Goal: Find specific page/section: Find specific page/section

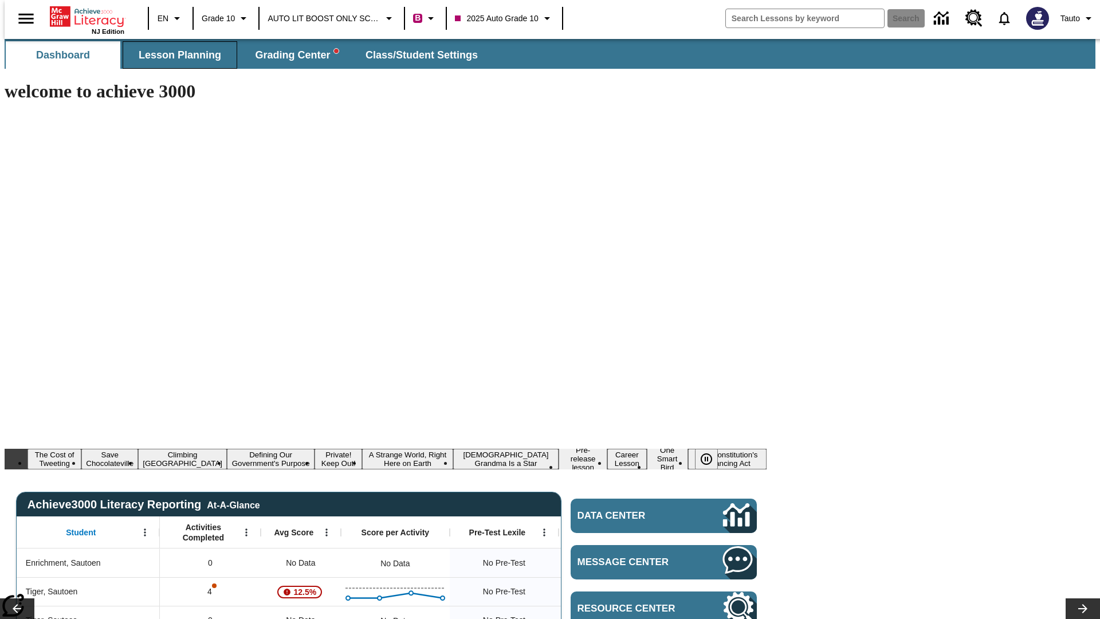
click at [175, 55] on span "Lesson Planning" at bounding box center [180, 55] width 83 height 13
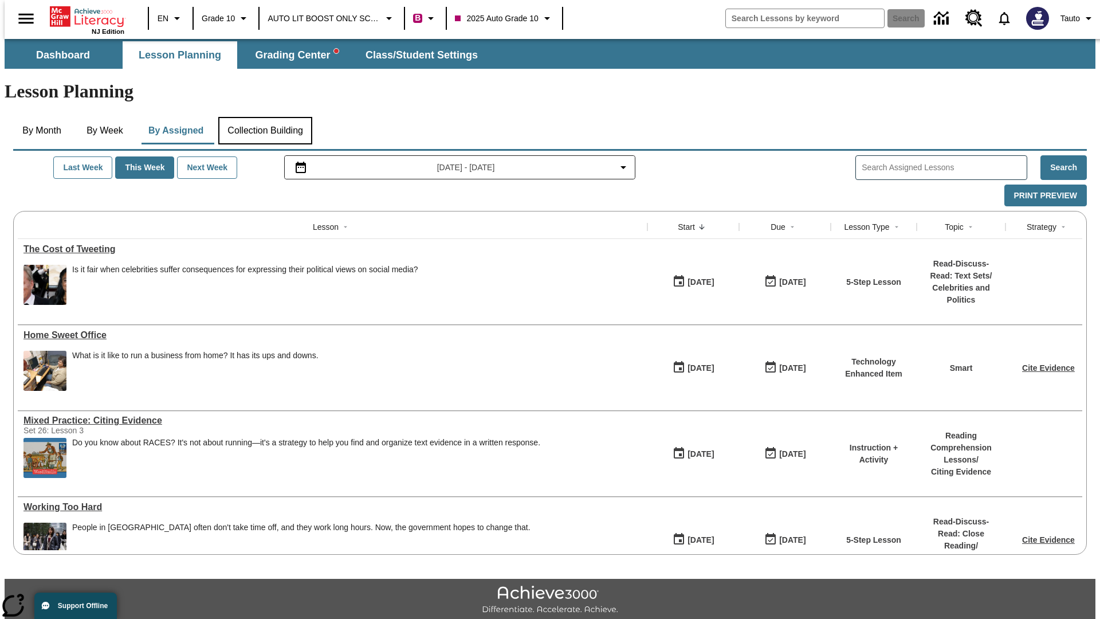
click at [265, 117] on button "Collection Building" at bounding box center [265, 131] width 94 height 28
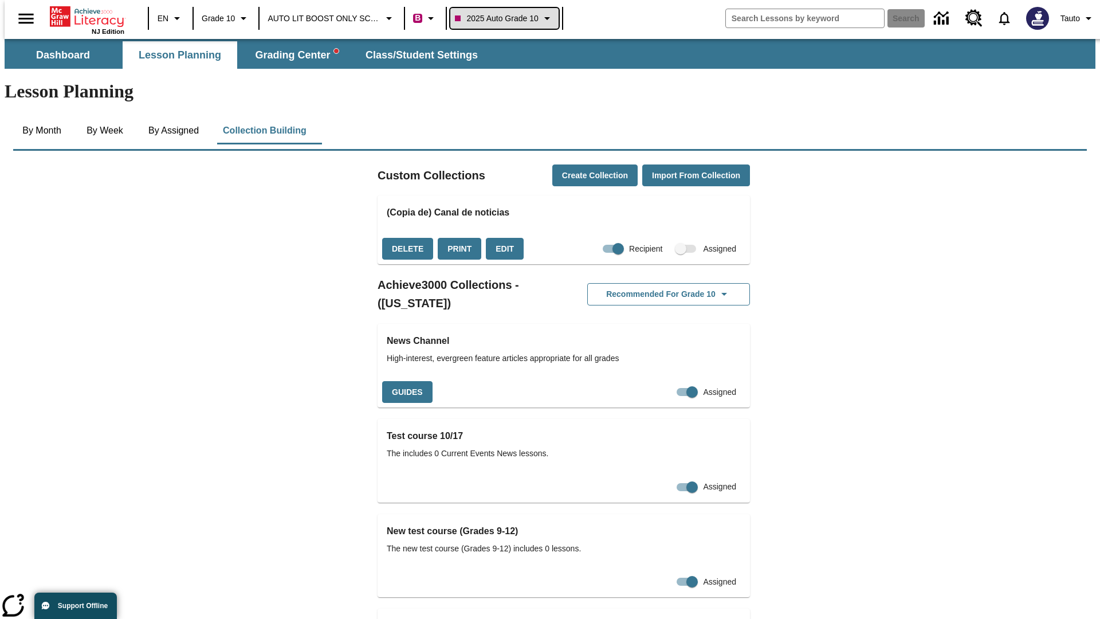
click at [503, 18] on span "2025 Auto Grade 10" at bounding box center [496, 19] width 83 height 12
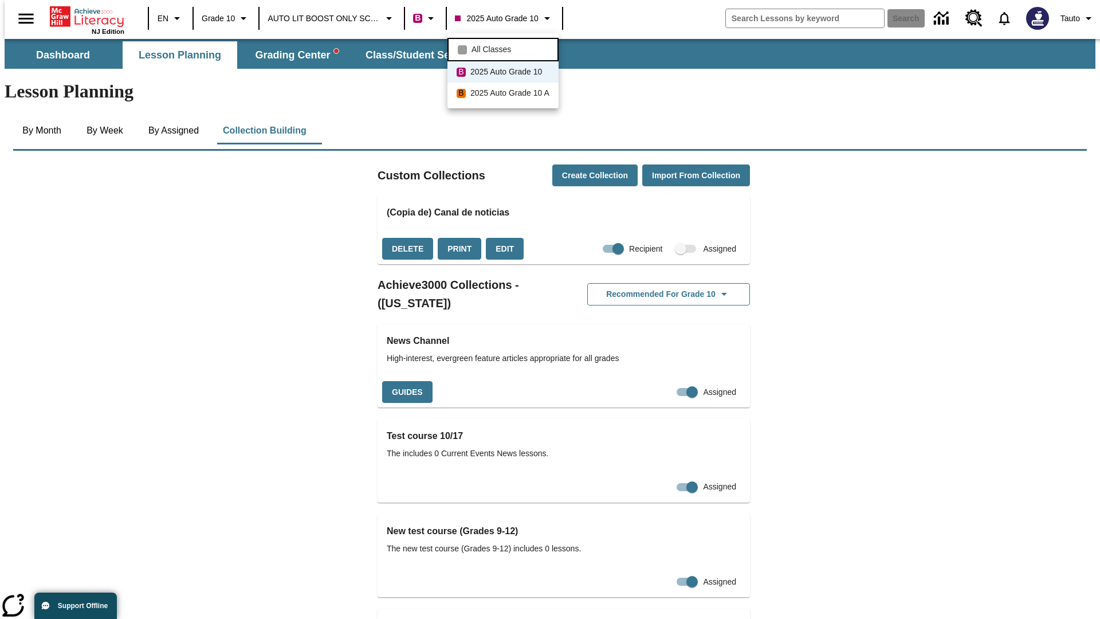
click at [505, 48] on span "All Classes" at bounding box center [492, 50] width 40 height 12
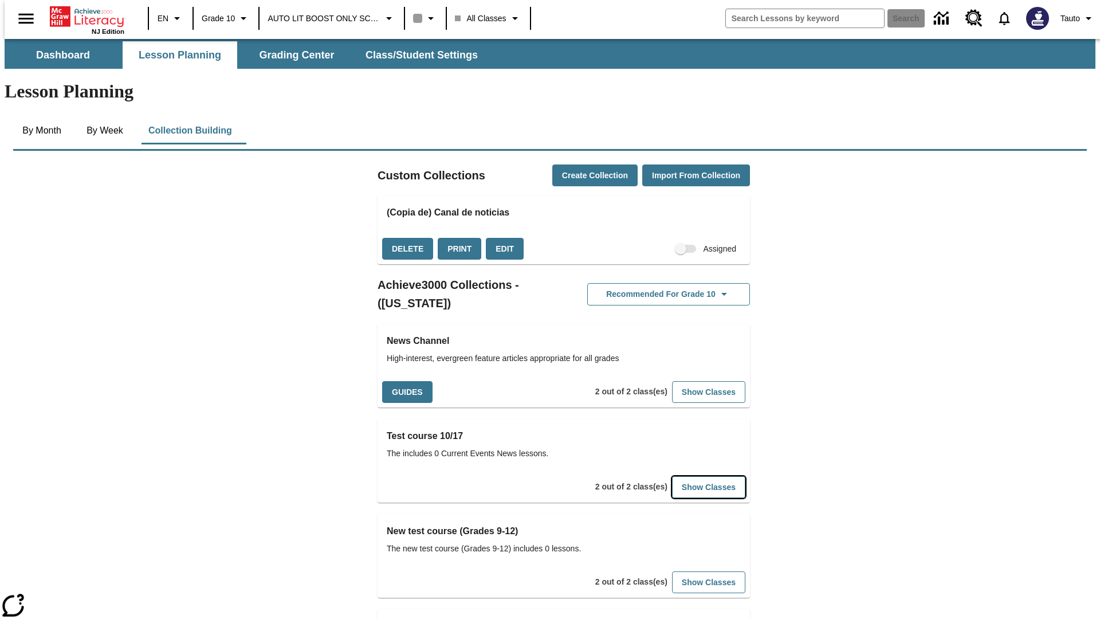
click at [691, 476] on button "Show Classes" at bounding box center [708, 487] width 73 height 22
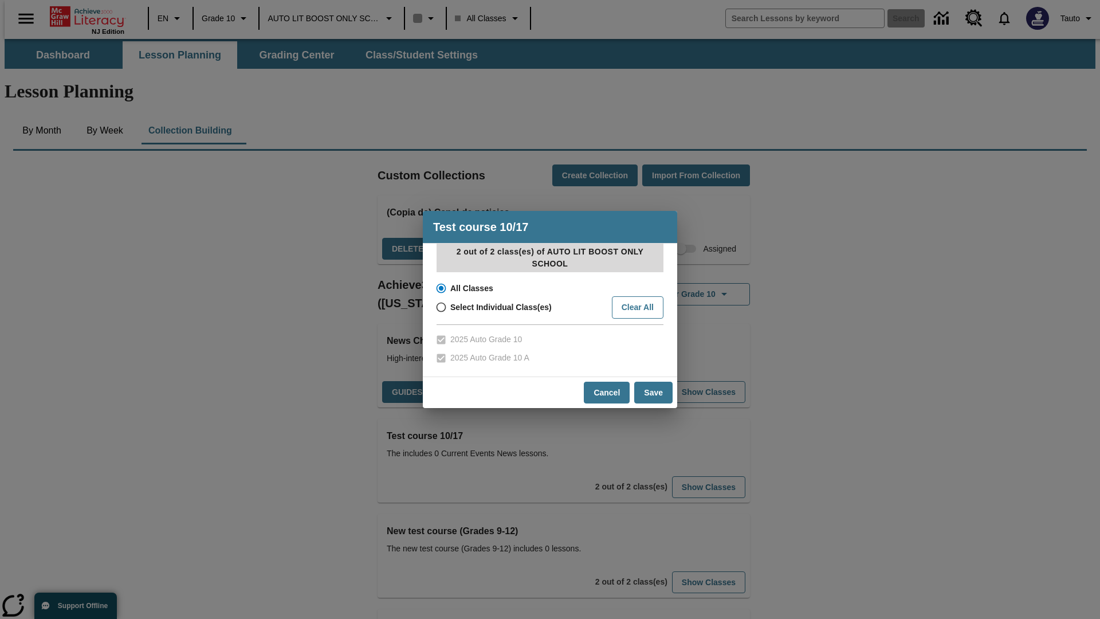
click at [440, 288] on input "All Classes" at bounding box center [440, 288] width 20 height 16
click at [607, 392] on button "Cancel" at bounding box center [607, 393] width 46 height 22
